Goal: Task Accomplishment & Management: Manage account settings

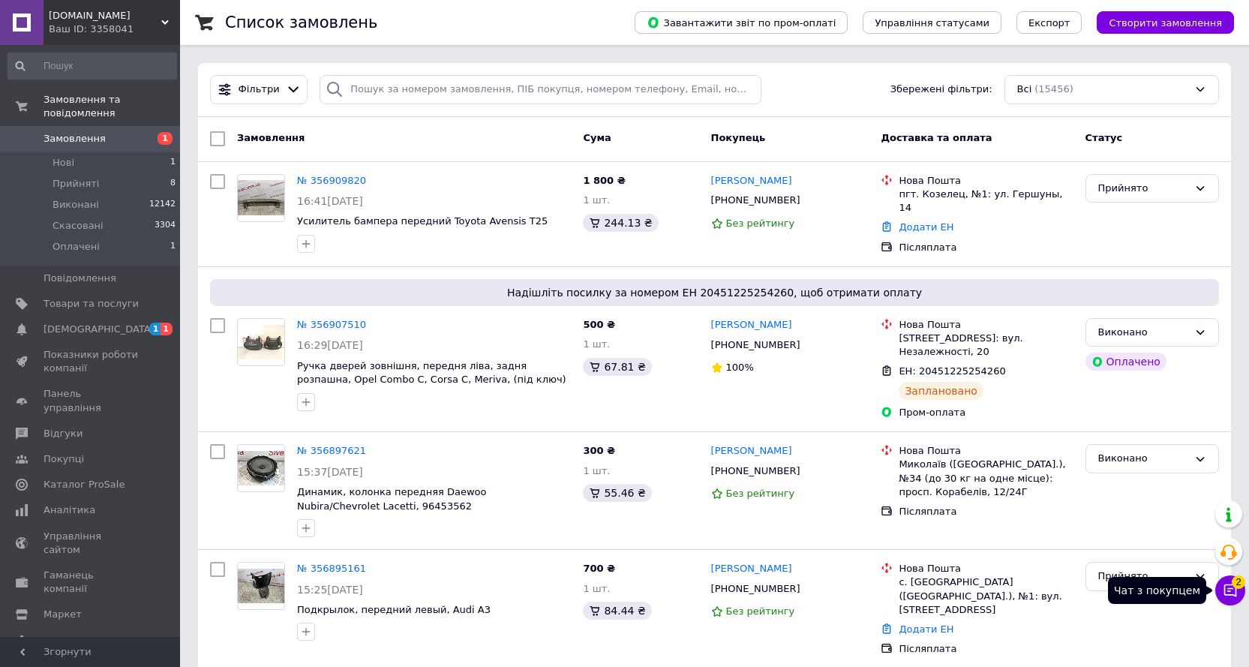
click at [1234, 586] on button "Чат з покупцем 2" at bounding box center [1230, 590] width 30 height 30
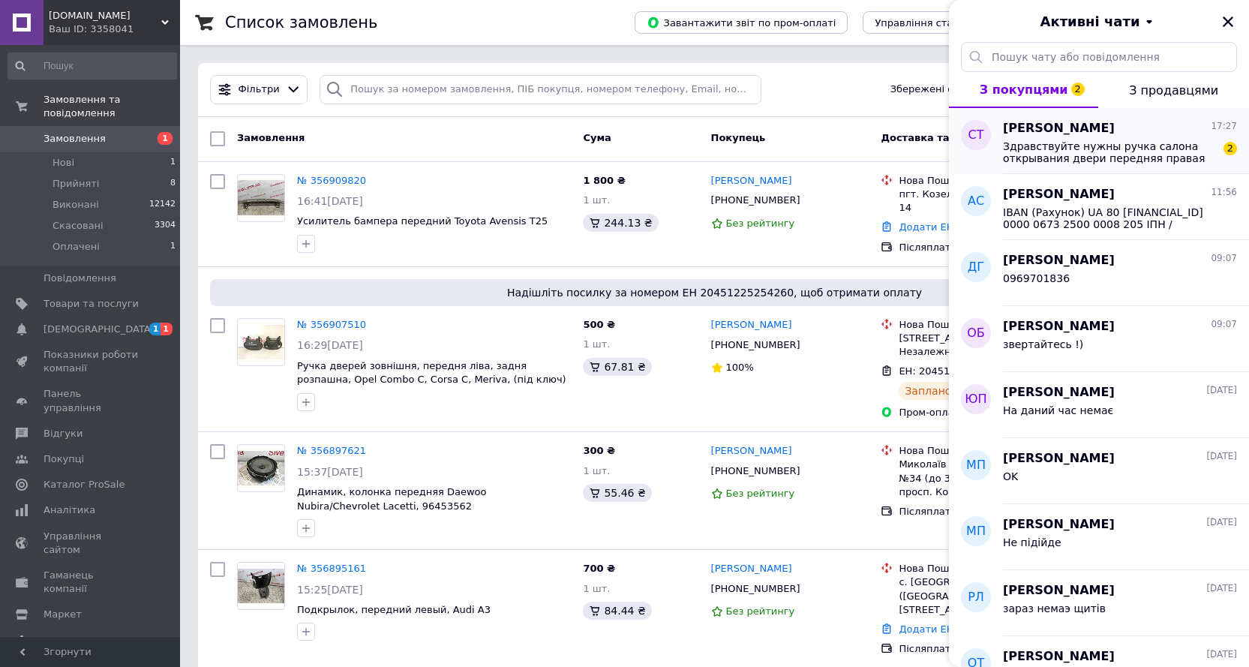
click at [1034, 141] on span "Здравствуйте нужны ручка салона открывания двери передняя правая Мазда 6 gg не …" at bounding box center [1109, 152] width 213 height 24
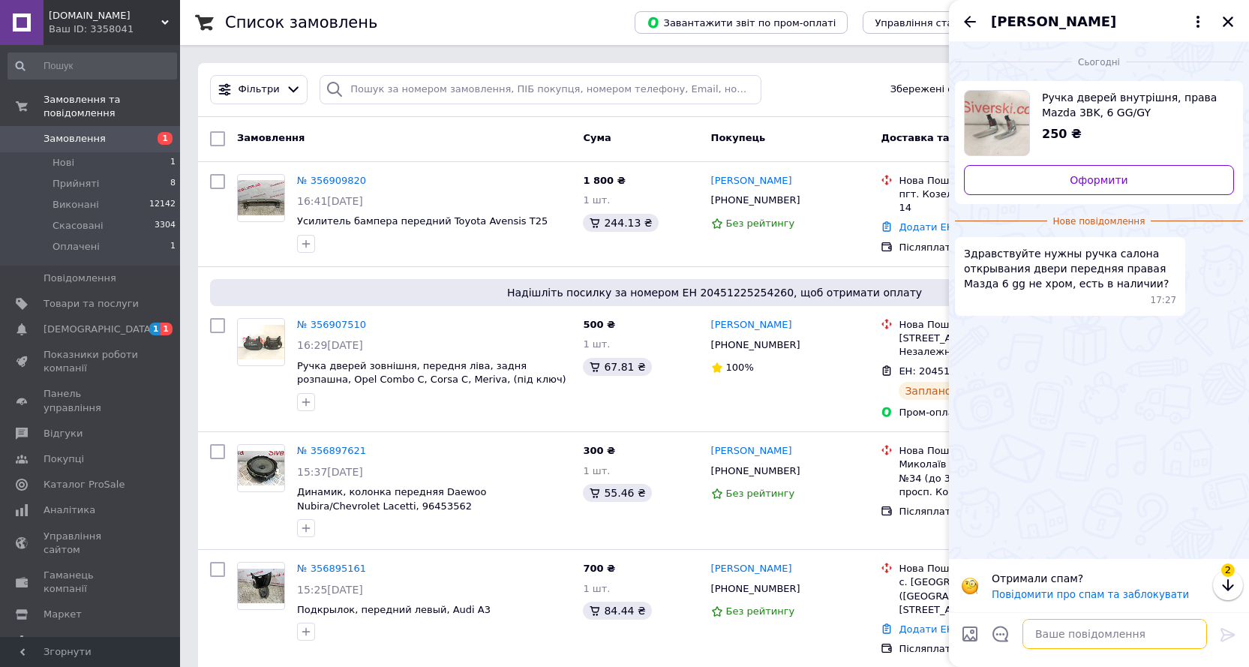
click at [1053, 631] on textarea at bounding box center [1114, 634] width 184 height 30
type textarea "Добрий день"
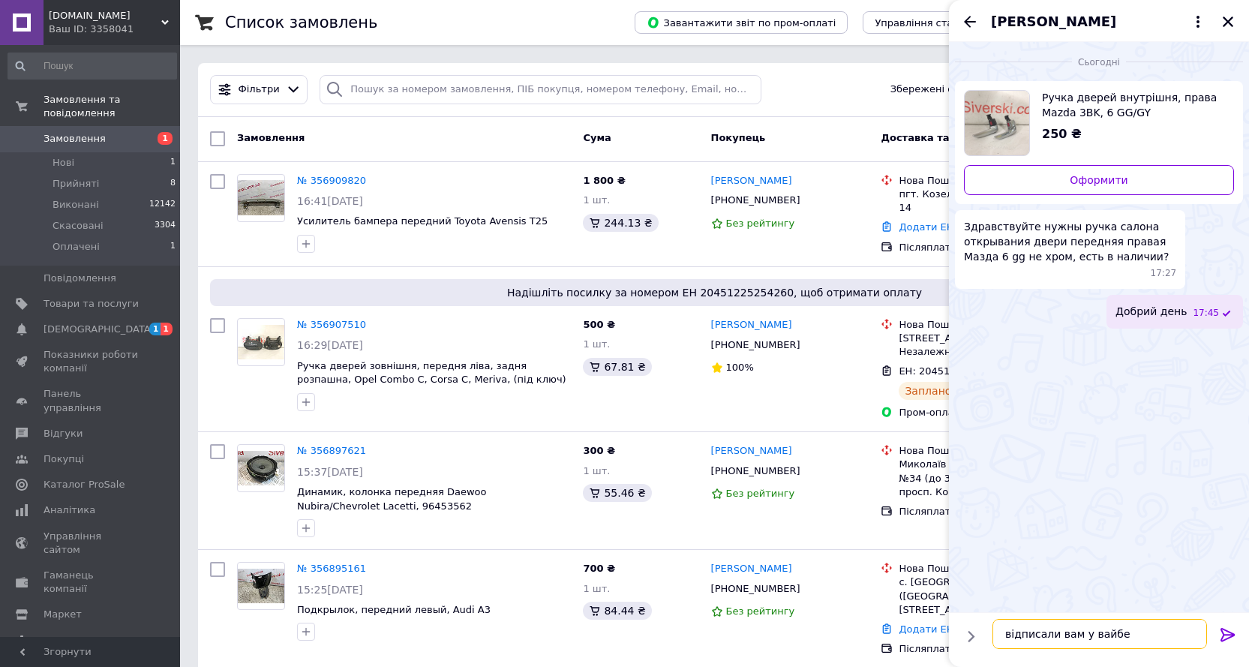
type textarea "відписали вам у вайбер"
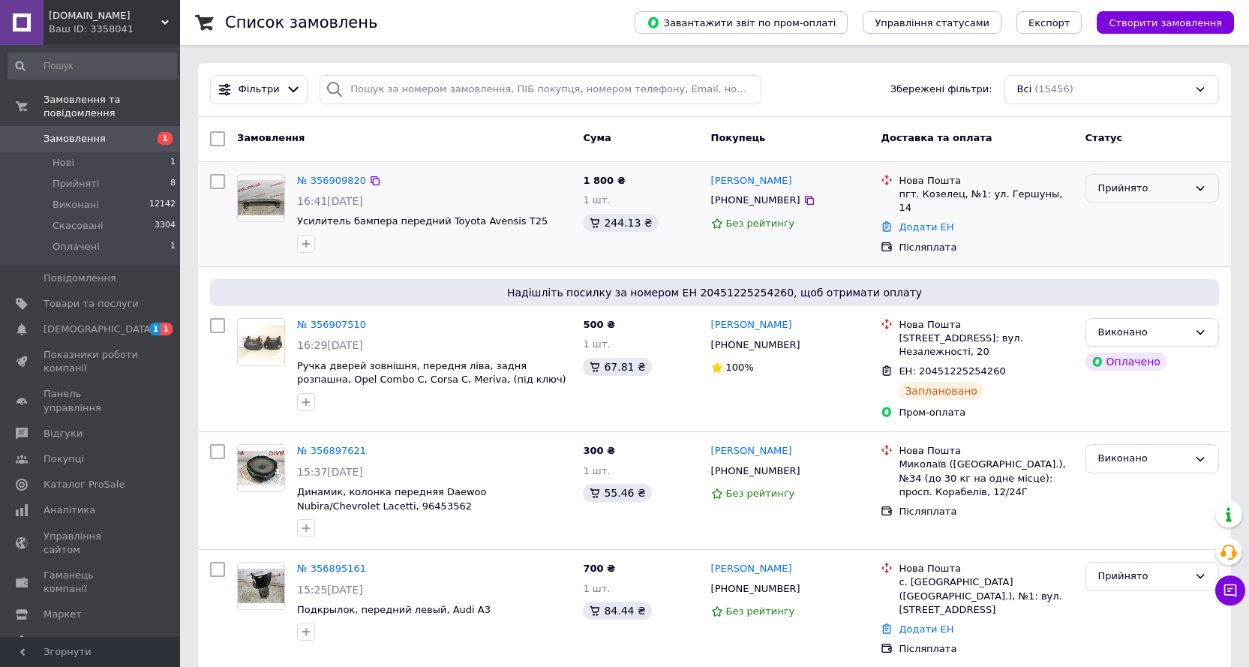
click at [1112, 199] on div "Прийнято" at bounding box center [1151, 188] width 133 height 29
click at [1111, 223] on li "Виконано" at bounding box center [1152, 219] width 132 height 28
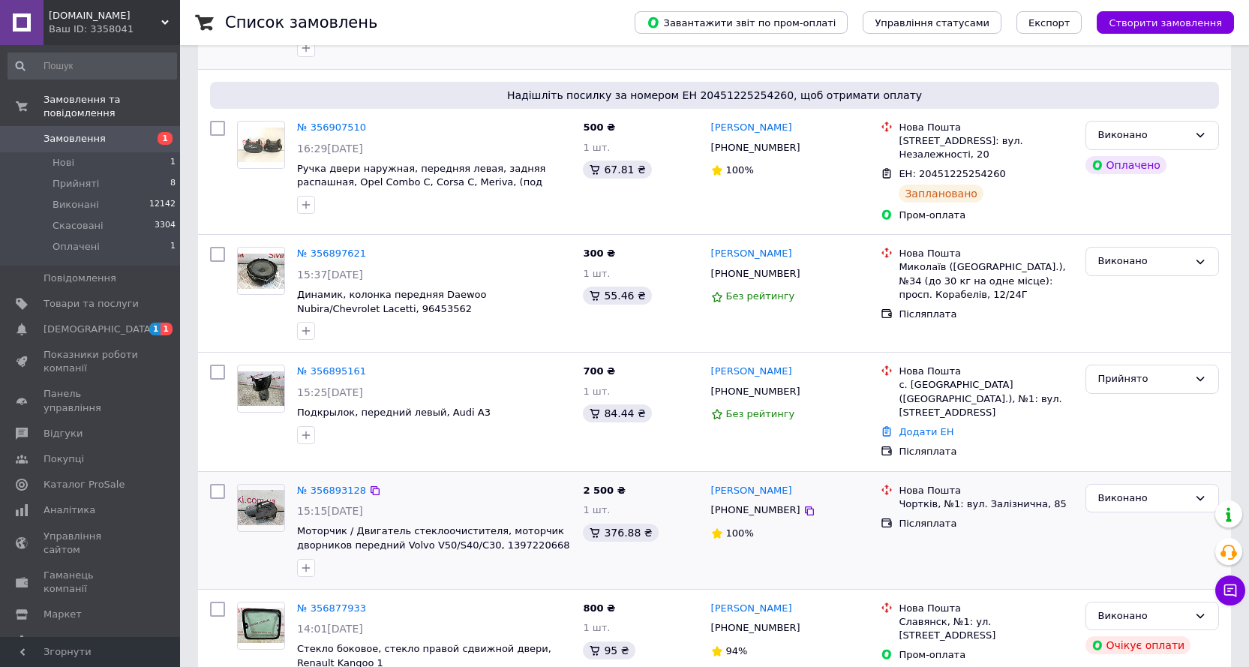
scroll to position [300, 0]
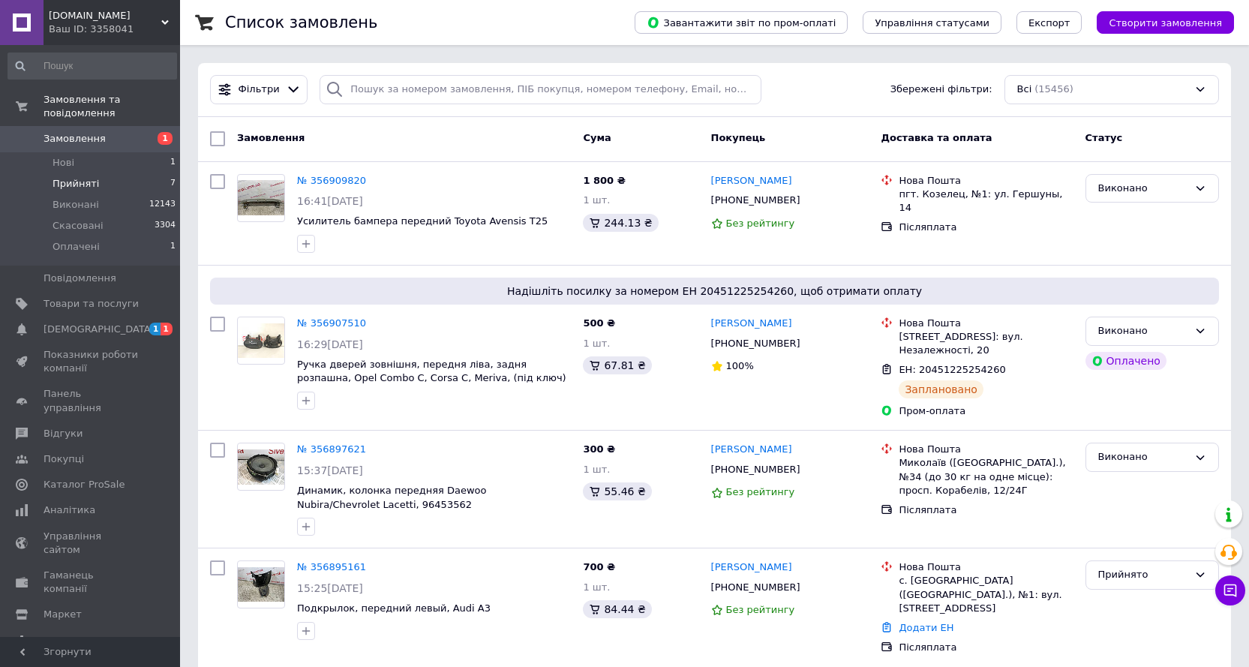
click at [129, 173] on li "Прийняті 7" at bounding box center [92, 183] width 184 height 21
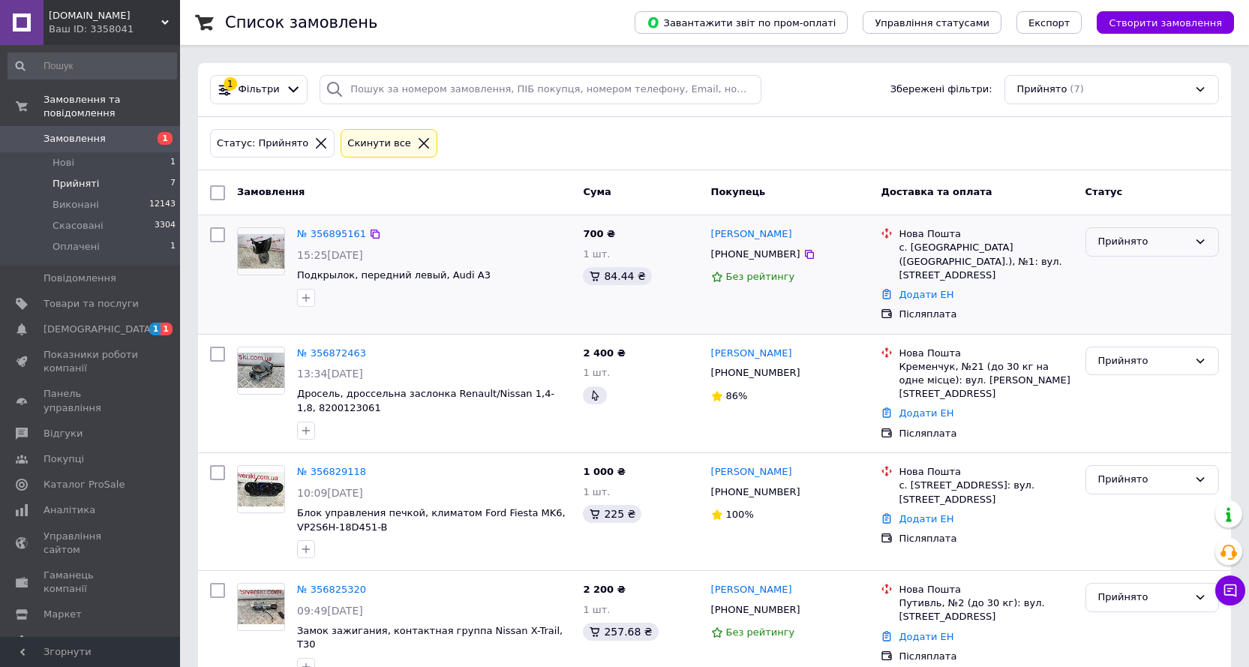
click at [1096, 247] on div "Прийнято" at bounding box center [1151, 241] width 133 height 29
click at [1097, 272] on li "Виконано" at bounding box center [1152, 273] width 132 height 28
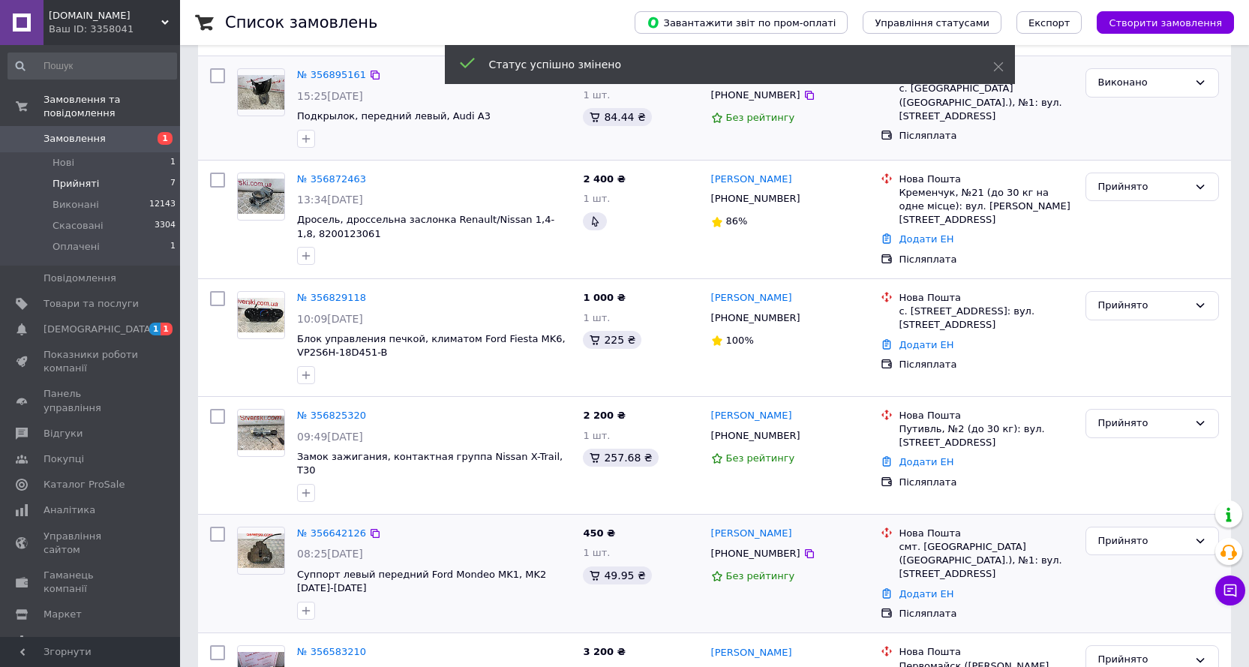
scroll to position [225, 0]
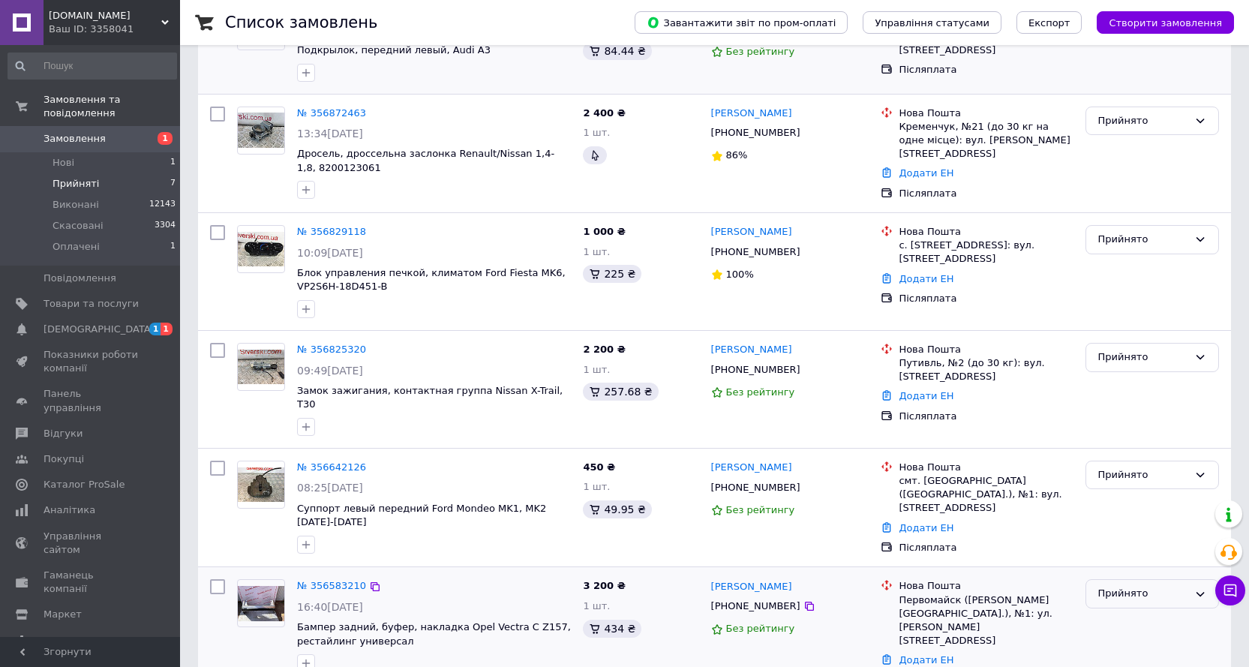
click at [1103, 586] on div "Прийнято" at bounding box center [1143, 594] width 90 height 16
click at [1122, 639] on li "Скасовано" at bounding box center [1152, 653] width 132 height 28
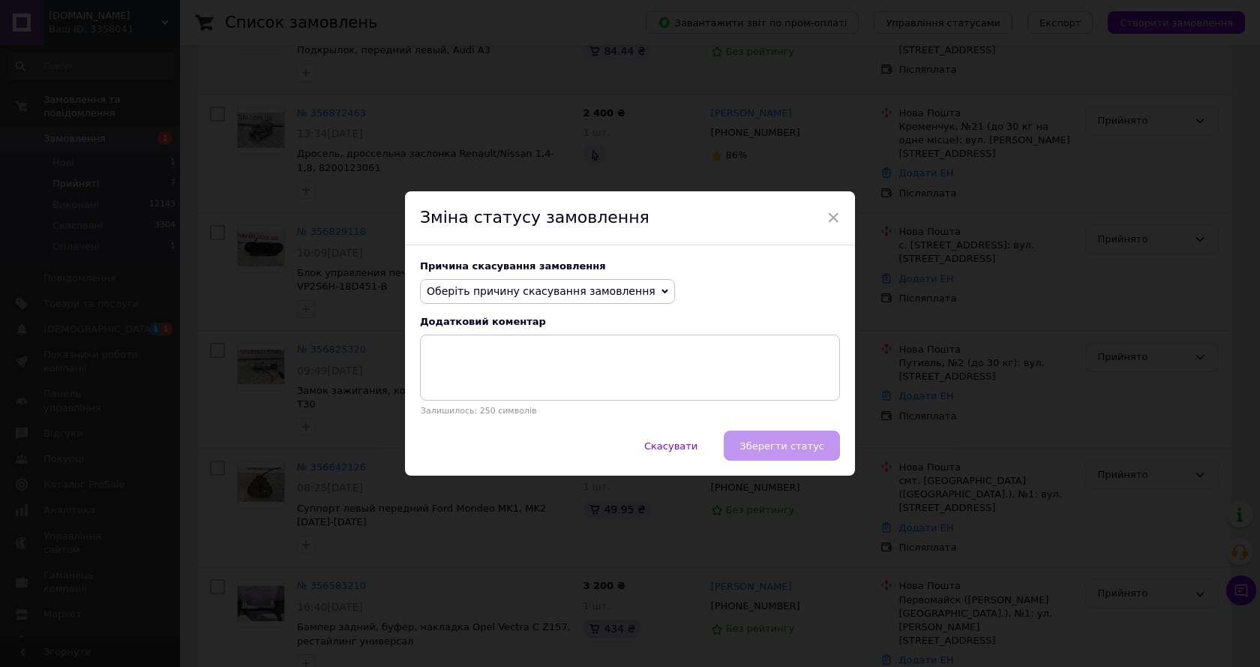
click at [470, 301] on span "Оберіть причину скасування замовлення" at bounding box center [547, 291] width 255 height 25
drag, startPoint x: 495, startPoint y: 362, endPoint x: 549, endPoint y: 383, distance: 57.9
click at [496, 362] on li "Оплата не надійшла" at bounding box center [547, 362] width 253 height 21
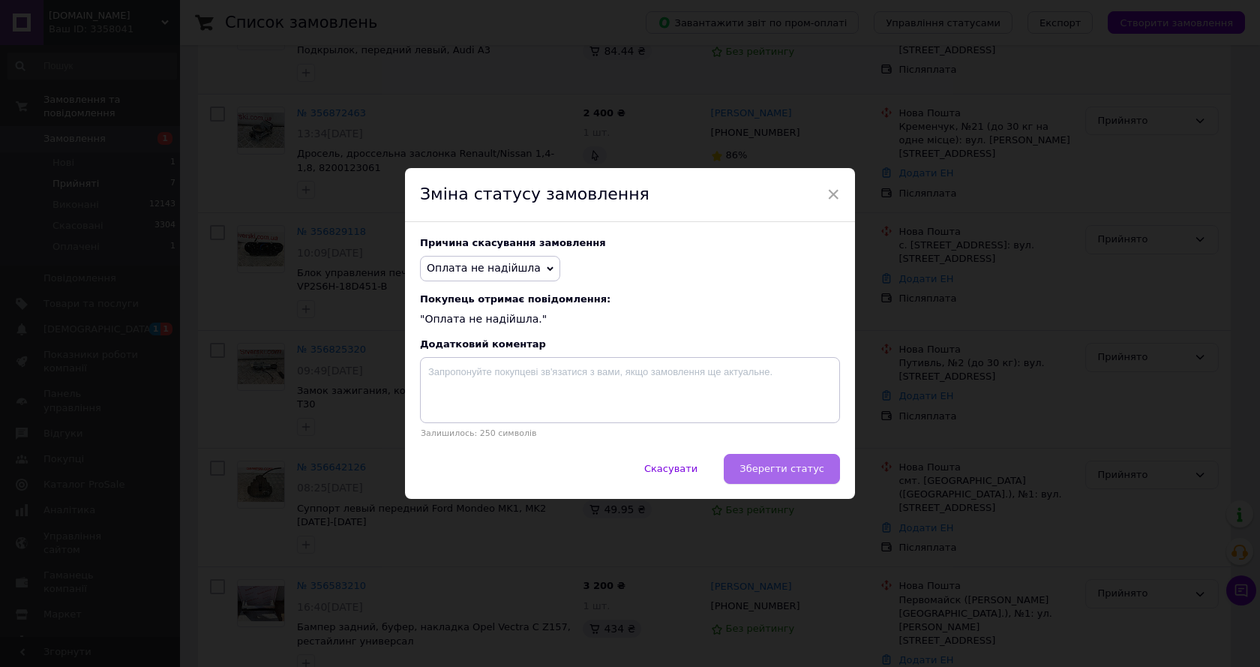
click at [765, 466] on span "Зберегти статус" at bounding box center [781, 468] width 85 height 11
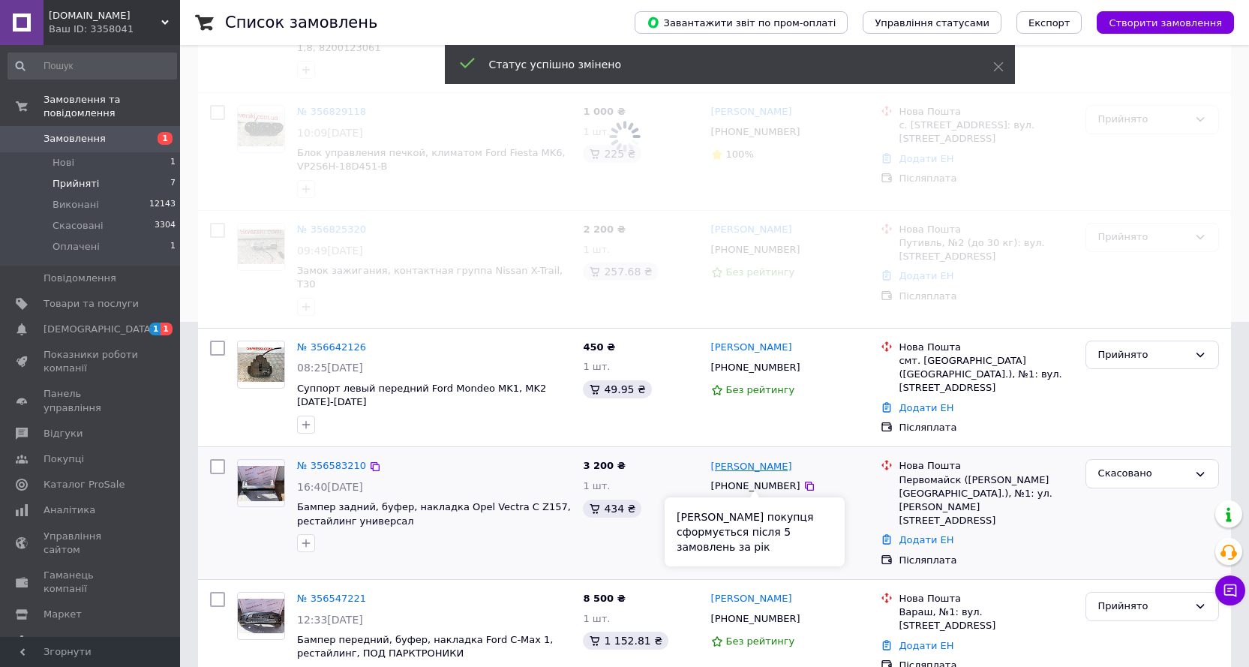
scroll to position [350, 0]
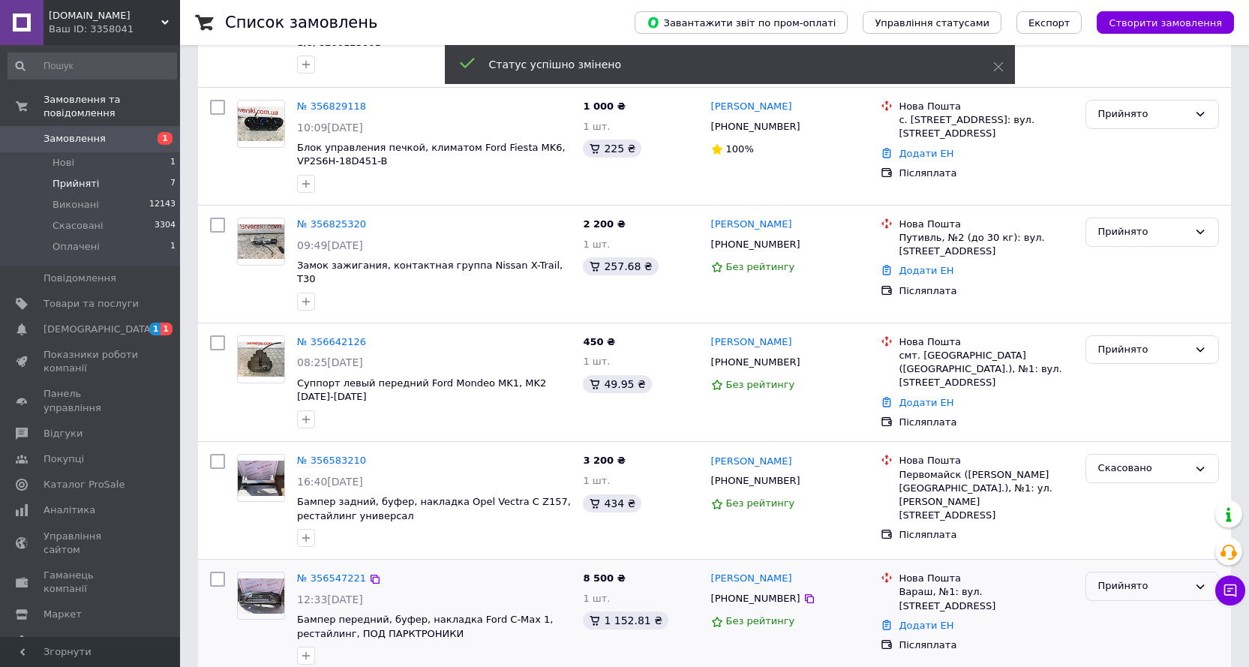
click at [1150, 578] on div "Прийнято" at bounding box center [1143, 586] width 90 height 16
click at [1112, 631] on li "Скасовано" at bounding box center [1152, 645] width 132 height 28
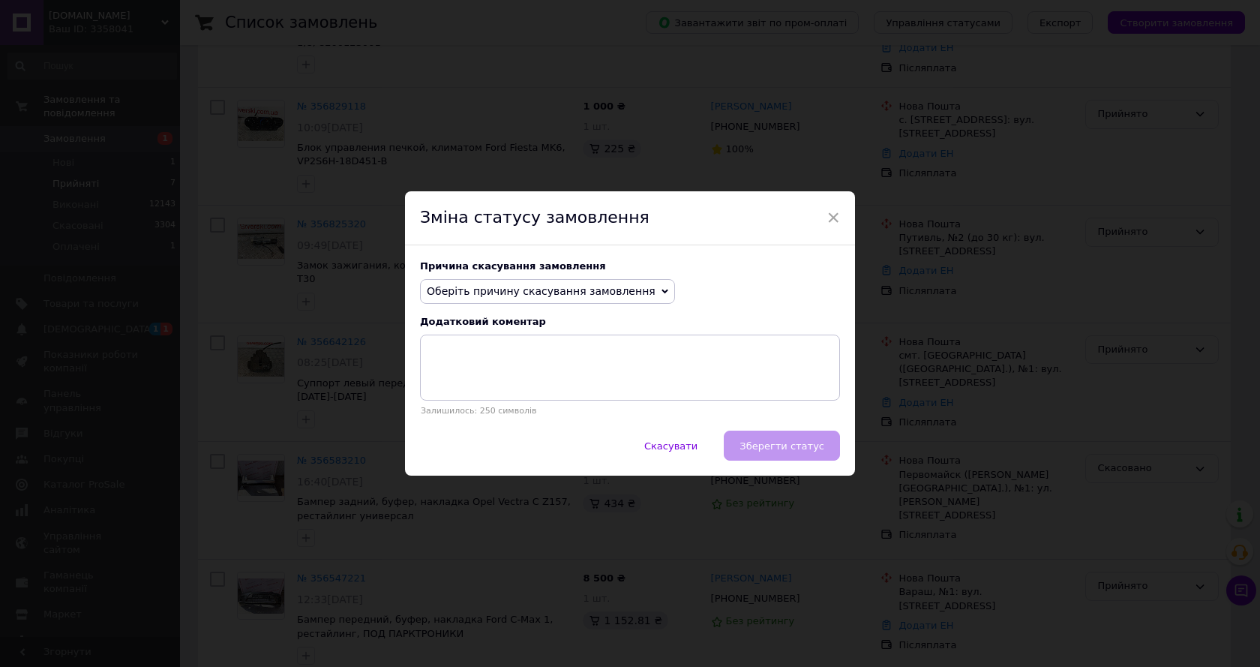
click at [482, 289] on span "Оберіть причину скасування замовлення" at bounding box center [541, 291] width 229 height 12
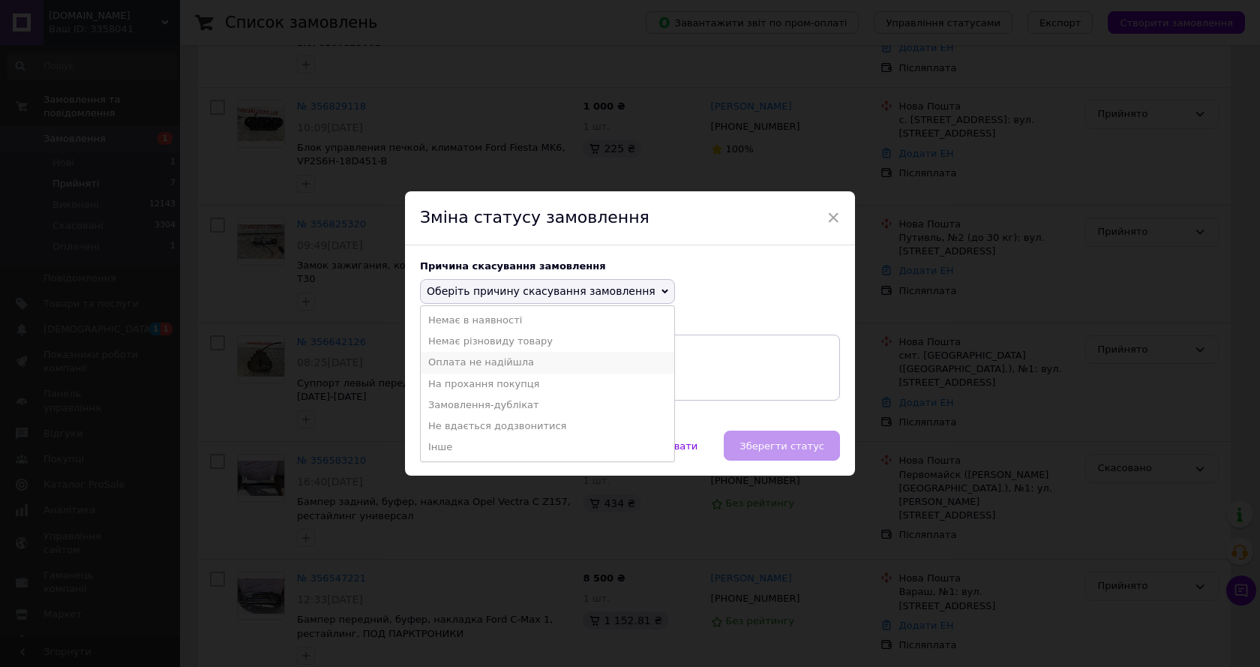
click at [502, 365] on li "Оплата не надійшла" at bounding box center [547, 362] width 253 height 21
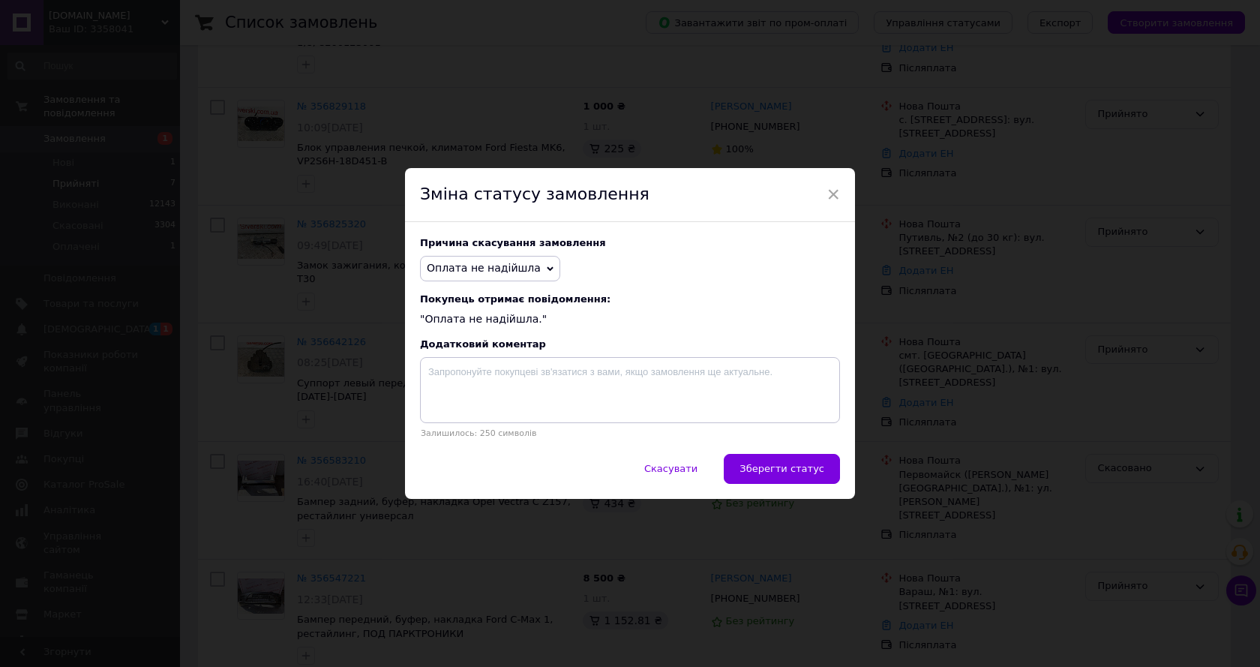
click at [769, 459] on button "Зберегти статус" at bounding box center [782, 469] width 116 height 30
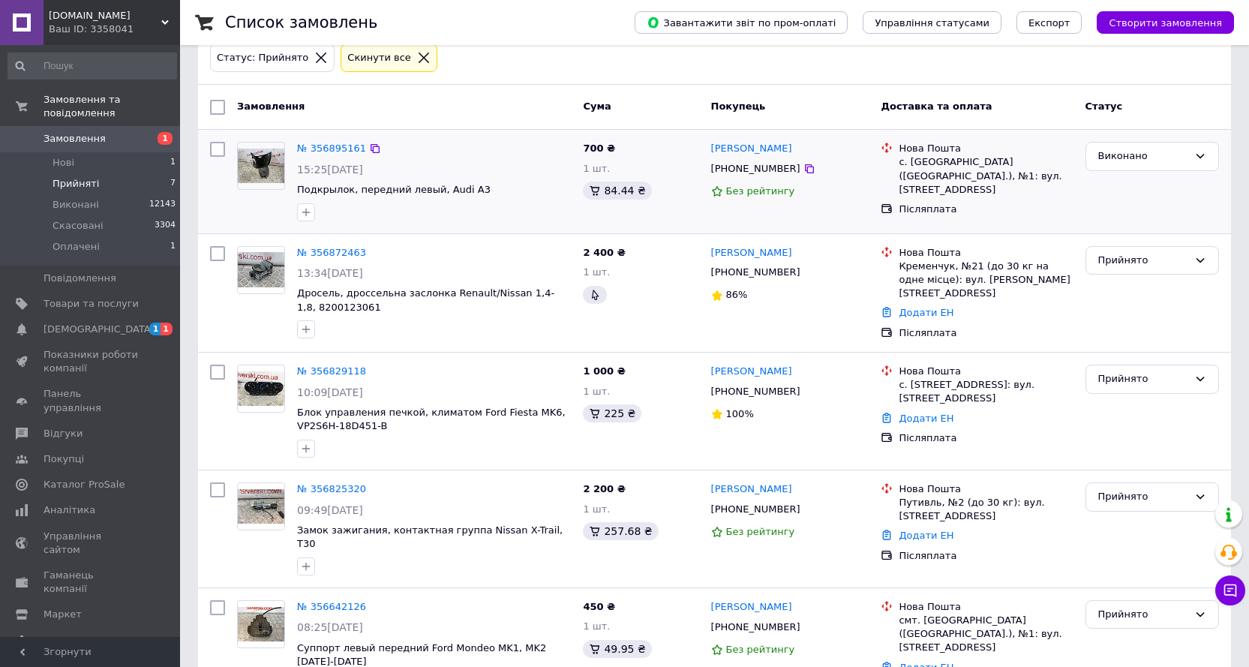
scroll to position [0, 0]
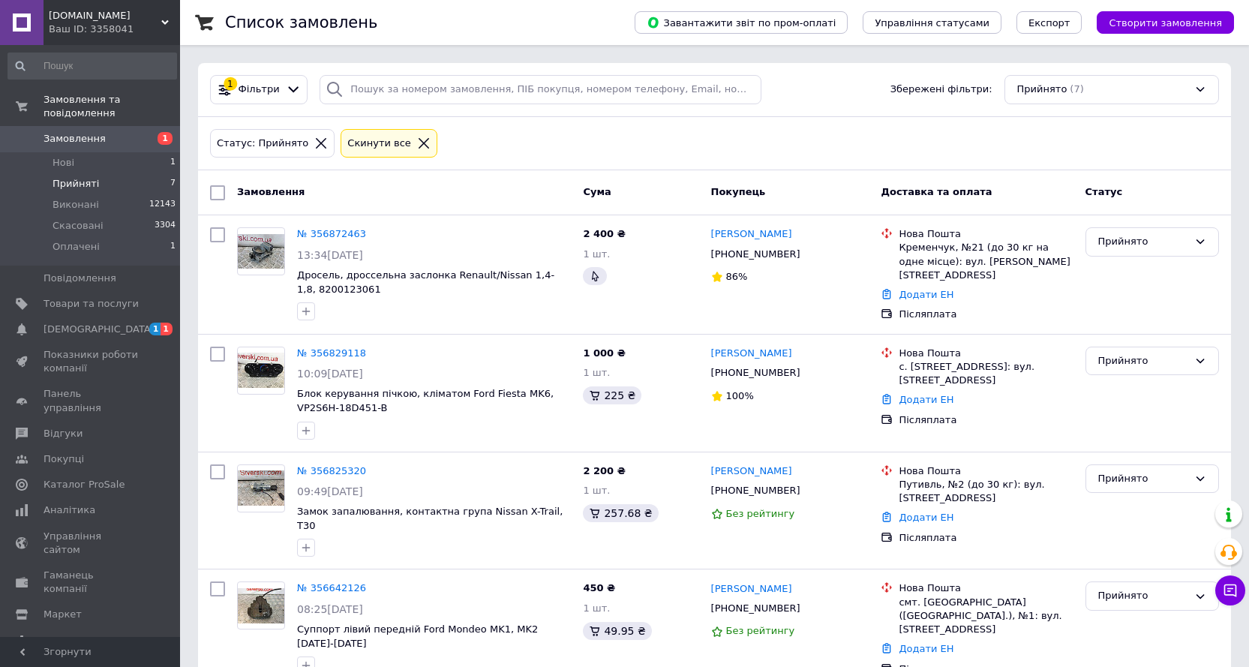
click at [138, 132] on span "Замовлення" at bounding box center [90, 138] width 95 height 13
